Goal: Book appointment/travel/reservation

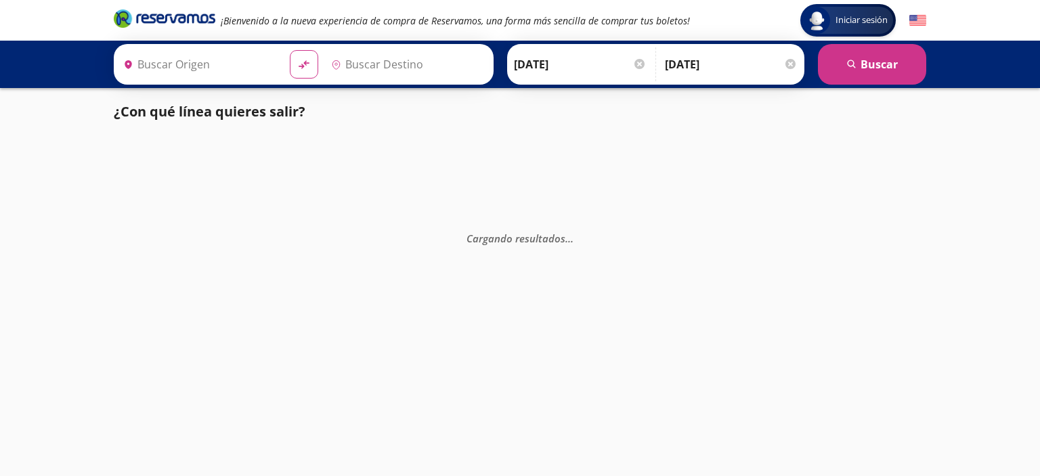
type input "[GEOGRAPHIC_DATA], [GEOGRAPHIC_DATA]"
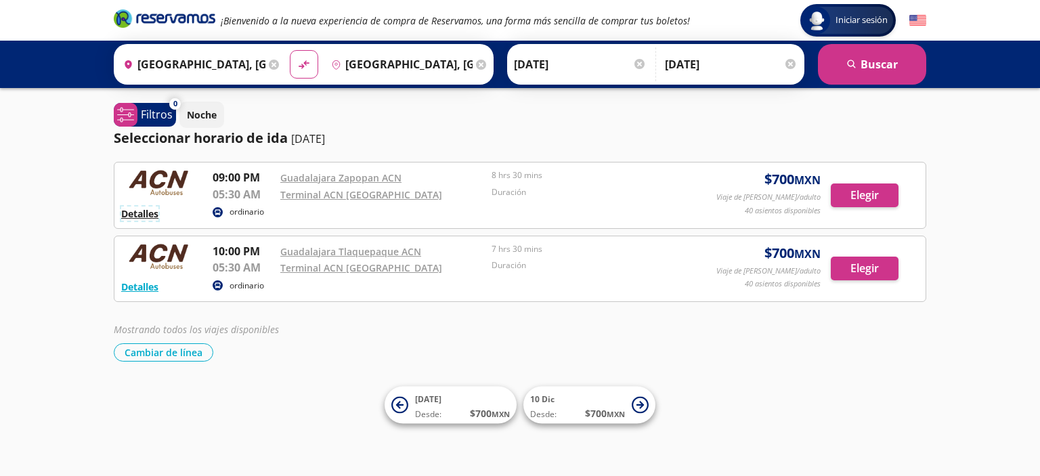
click at [144, 217] on button "Detalles" at bounding box center [139, 214] width 37 height 14
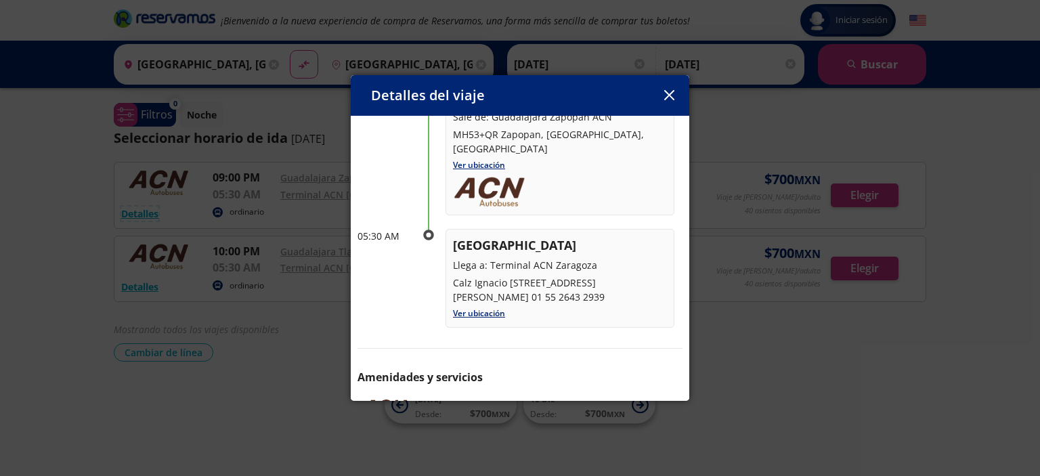
scroll to position [165, 0]
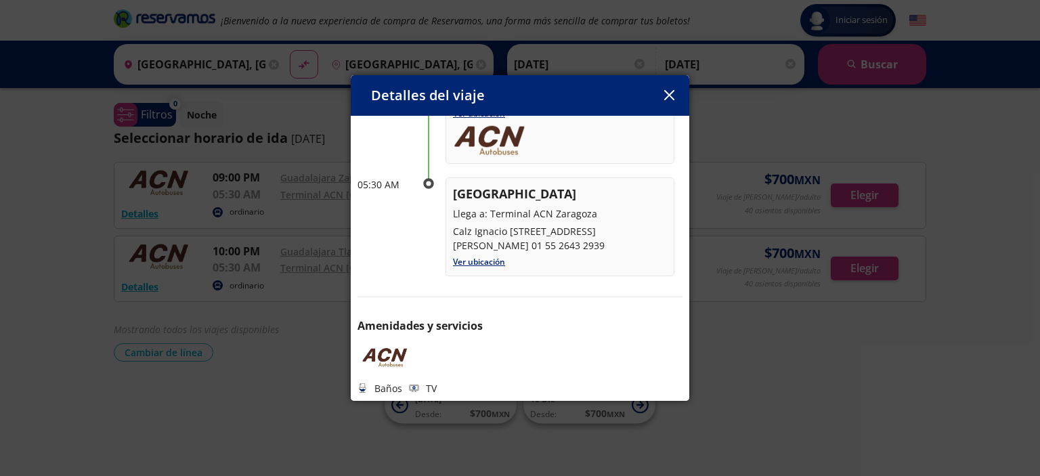
click at [669, 98] on icon "button" at bounding box center [669, 95] width 10 height 10
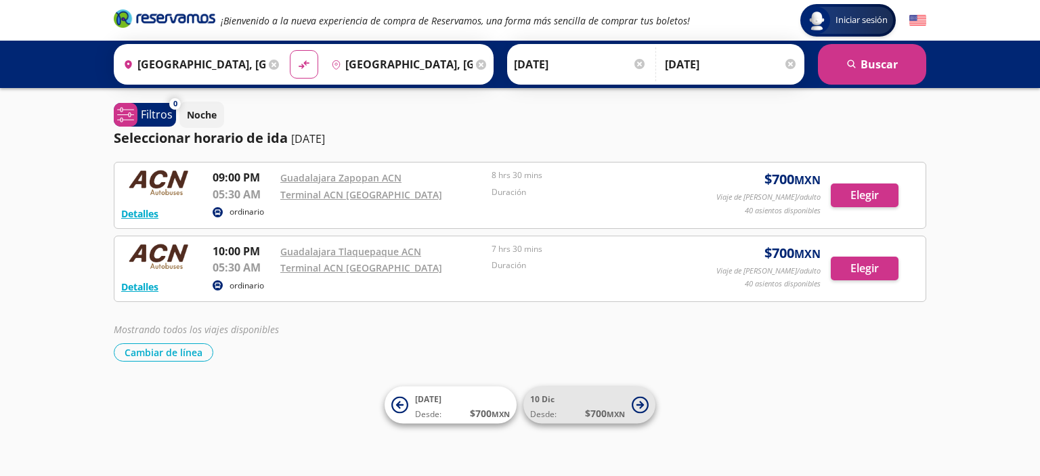
click at [621, 411] on small "MXN" at bounding box center [616, 414] width 18 height 10
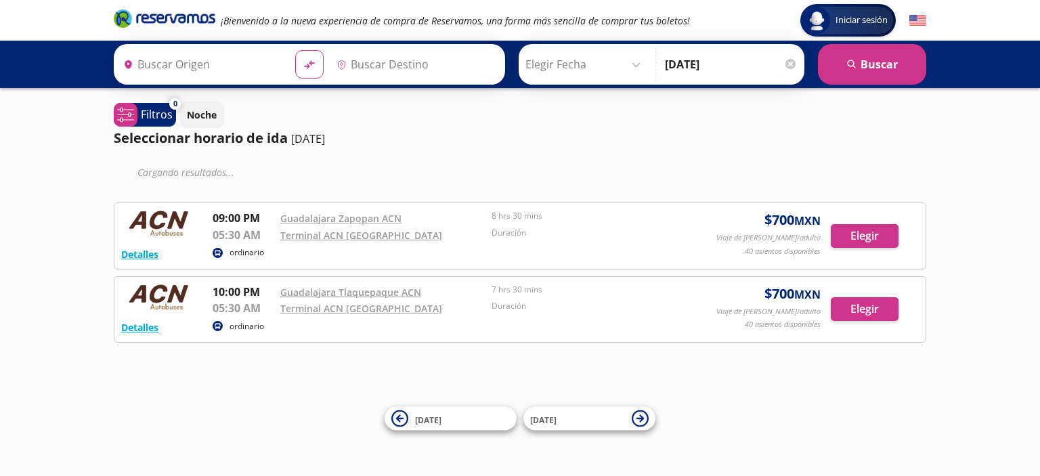
type input "[GEOGRAPHIC_DATA], [GEOGRAPHIC_DATA]"
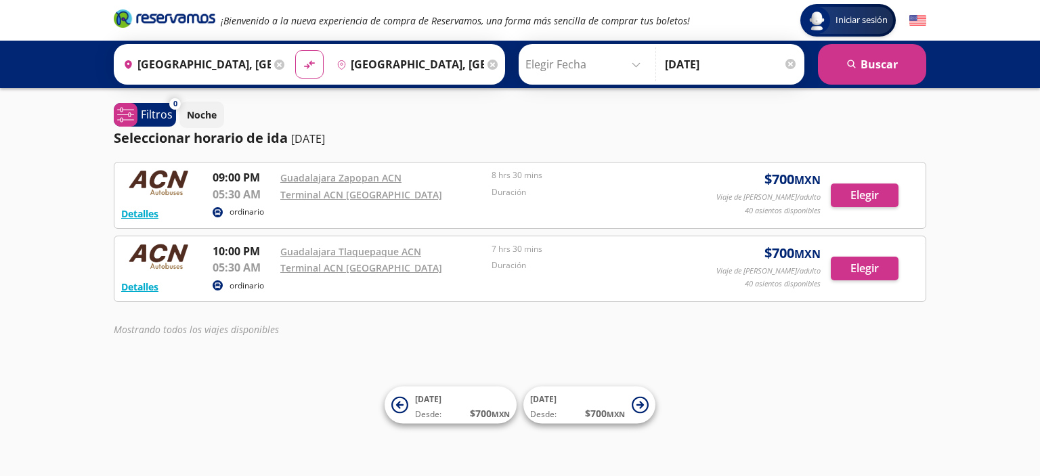
click at [141, 221] on div "Detalles ordinario 09:00 PM Guadalajara Zapopan ACN 05:30 AM Terminal ACN Zarag…" at bounding box center [520, 195] width 813 height 67
click at [143, 214] on button "Detalles" at bounding box center [139, 214] width 37 height 14
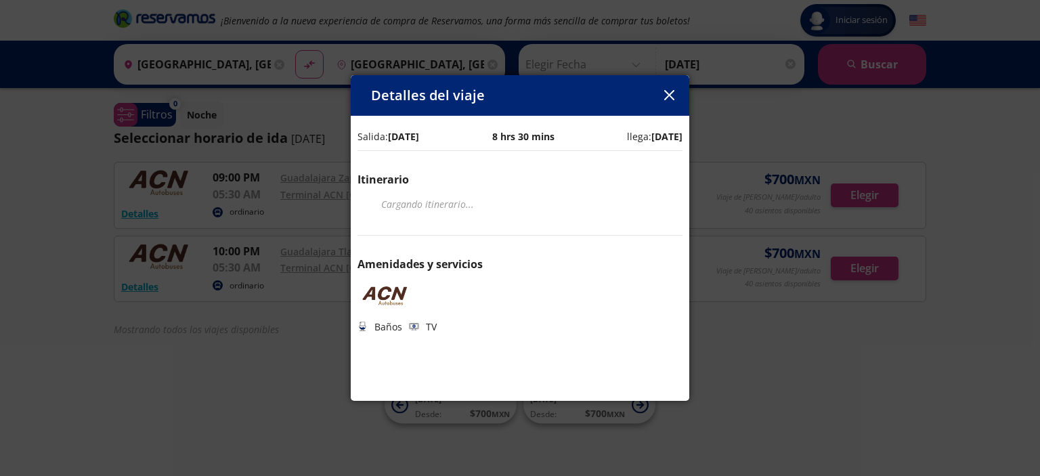
click at [667, 97] on icon "button" at bounding box center [669, 95] width 10 height 10
